Goal: Task Accomplishment & Management: Use online tool/utility

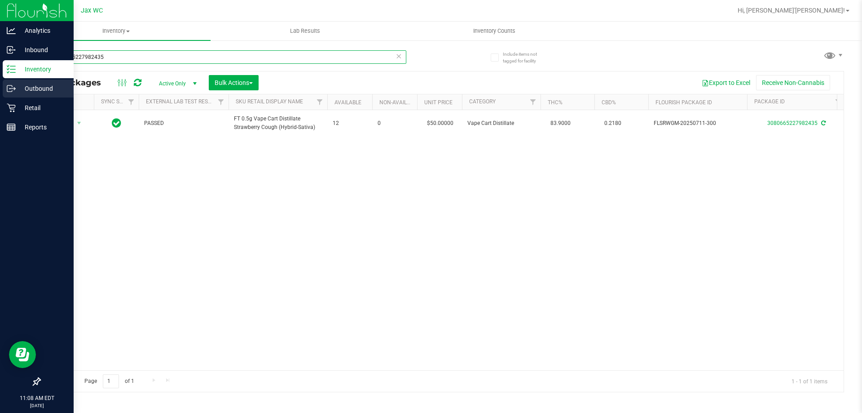
drag, startPoint x: 129, startPoint y: 56, endPoint x: 0, endPoint y: 92, distance: 133.9
click at [0, 89] on div "Analytics Inbound Inventory Outbound Retail Reports 11:08 AM EDT [DATE] 09/23 J…" at bounding box center [431, 206] width 862 height 413
type input "0068567259919942"
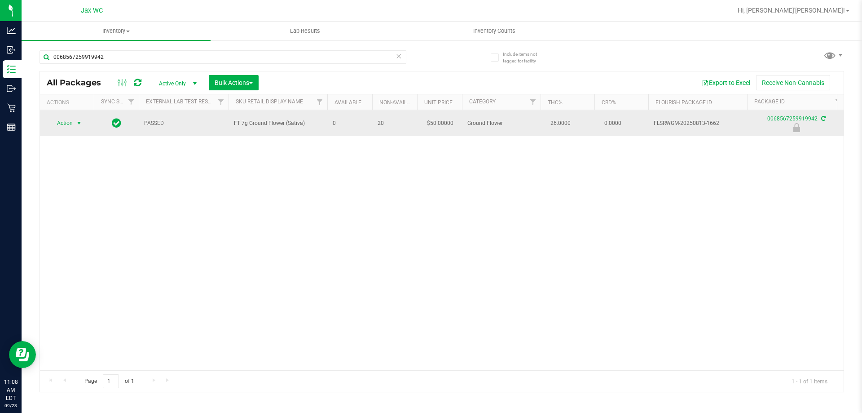
click at [81, 119] on span "select" at bounding box center [78, 122] width 7 height 7
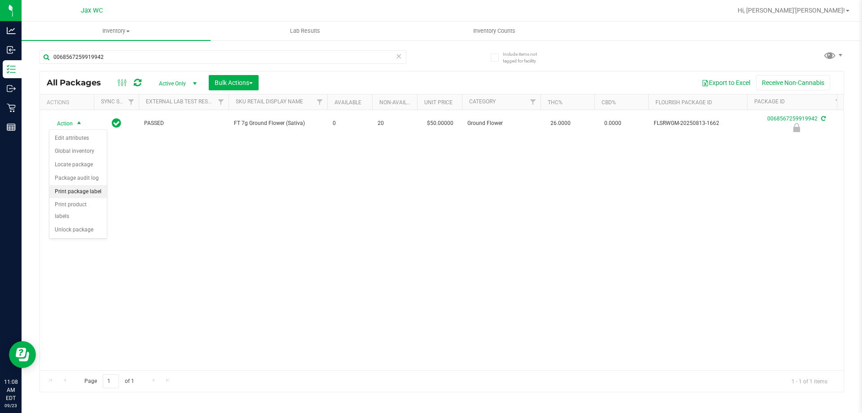
click at [95, 187] on li "Print package label" at bounding box center [77, 191] width 57 height 13
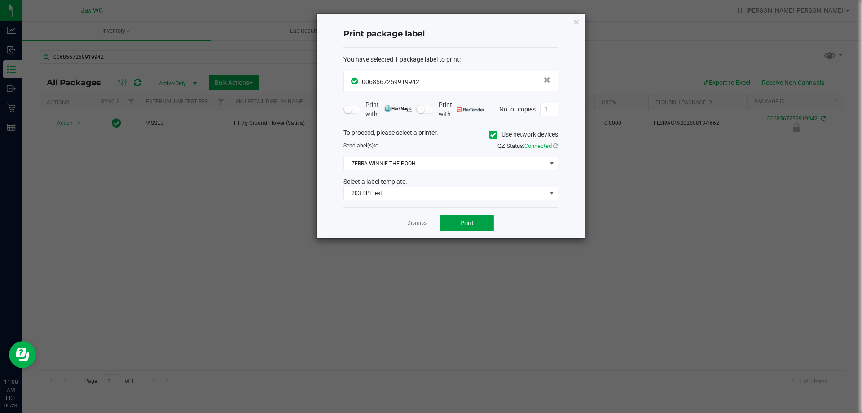
click at [475, 220] on button "Print" at bounding box center [467, 223] width 54 height 16
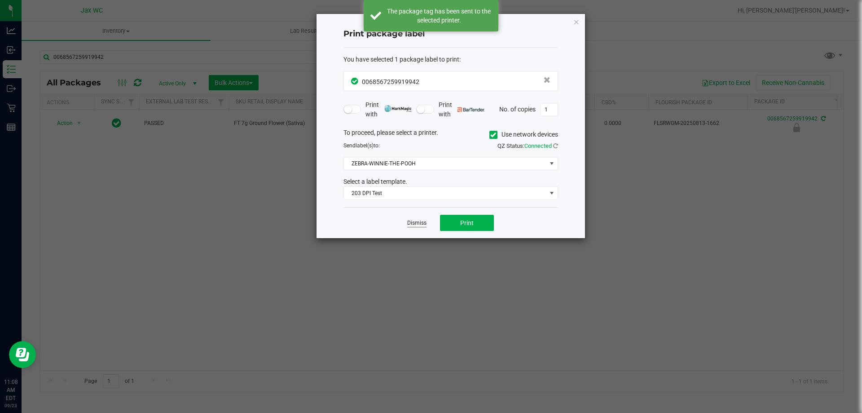
click at [421, 221] on link "Dismiss" at bounding box center [416, 223] width 19 height 8
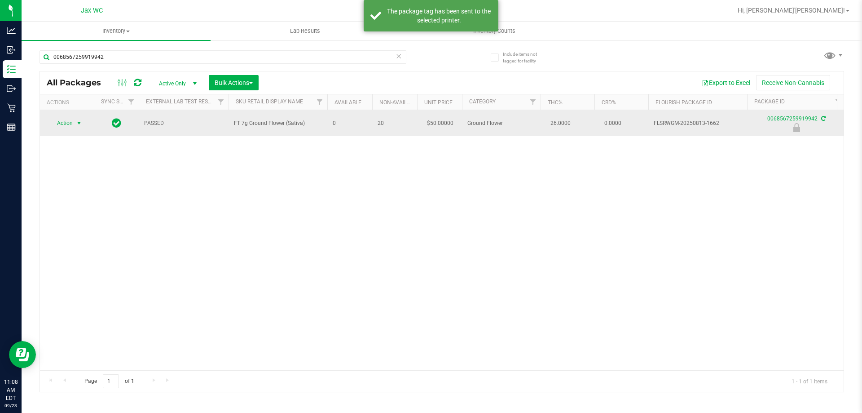
click at [68, 125] on span "Action" at bounding box center [61, 123] width 24 height 13
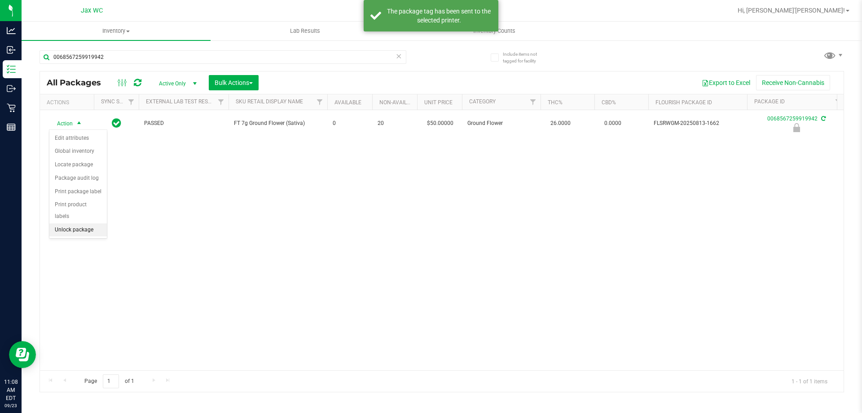
click at [84, 223] on li "Unlock package" at bounding box center [77, 229] width 57 height 13
